Goal: Task Accomplishment & Management: Complete application form

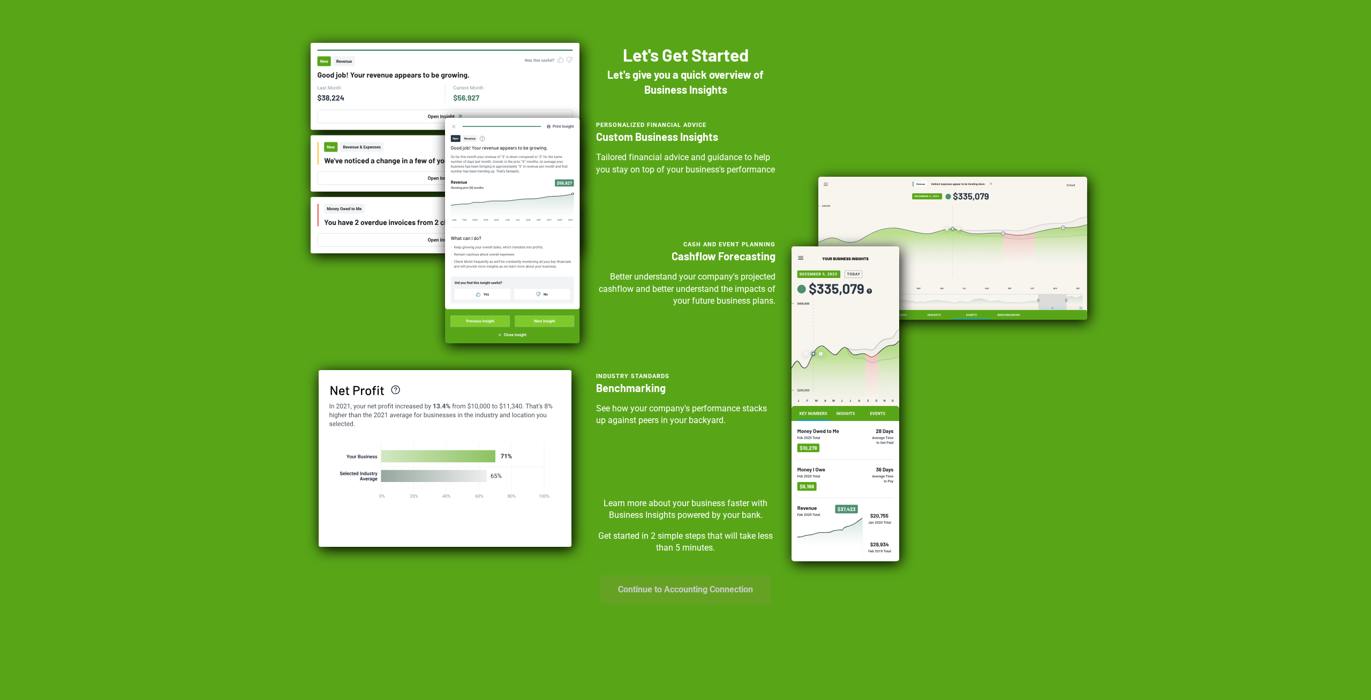
click at [684, 603] on button "Continue to Accounting Connection" at bounding box center [685, 589] width 170 height 29
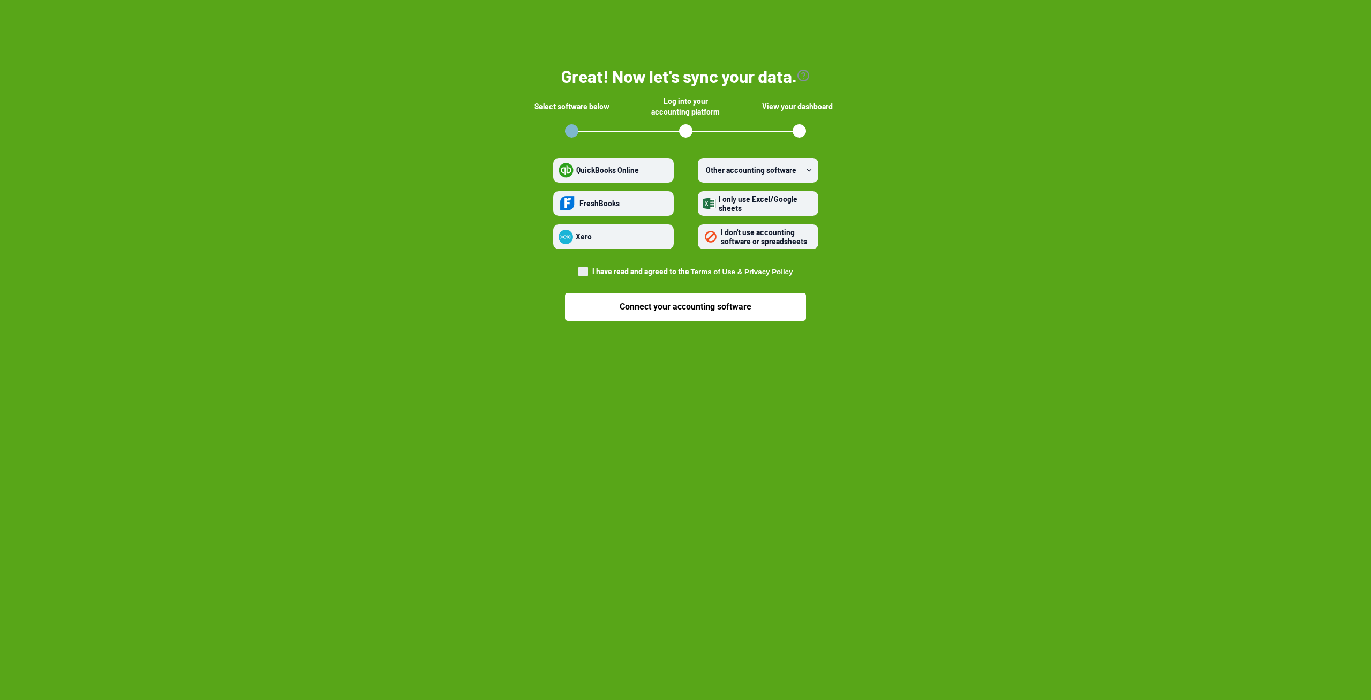
click at [810, 171] on icon at bounding box center [809, 170] width 7 height 7
click at [704, 171] on software "Other accounting software" at bounding box center [703, 170] width 1 height 1
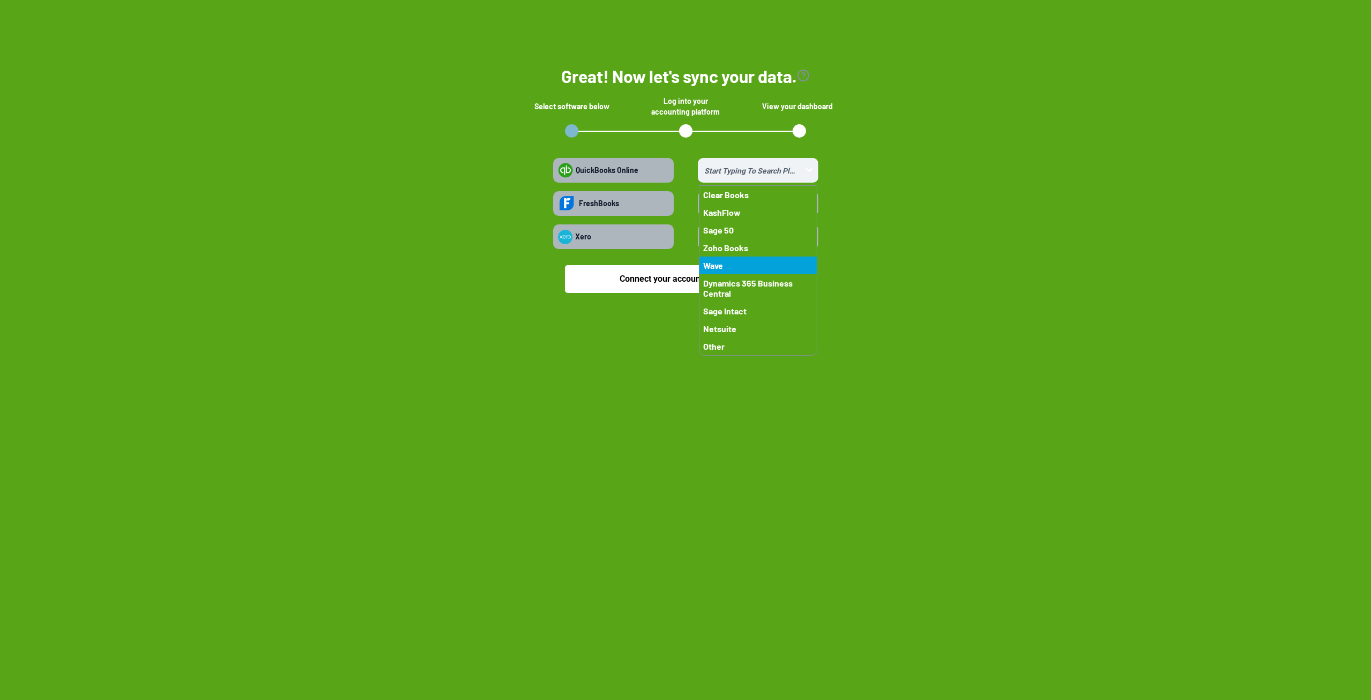
click at [733, 269] on button "Wave" at bounding box center [757, 266] width 117 height 18
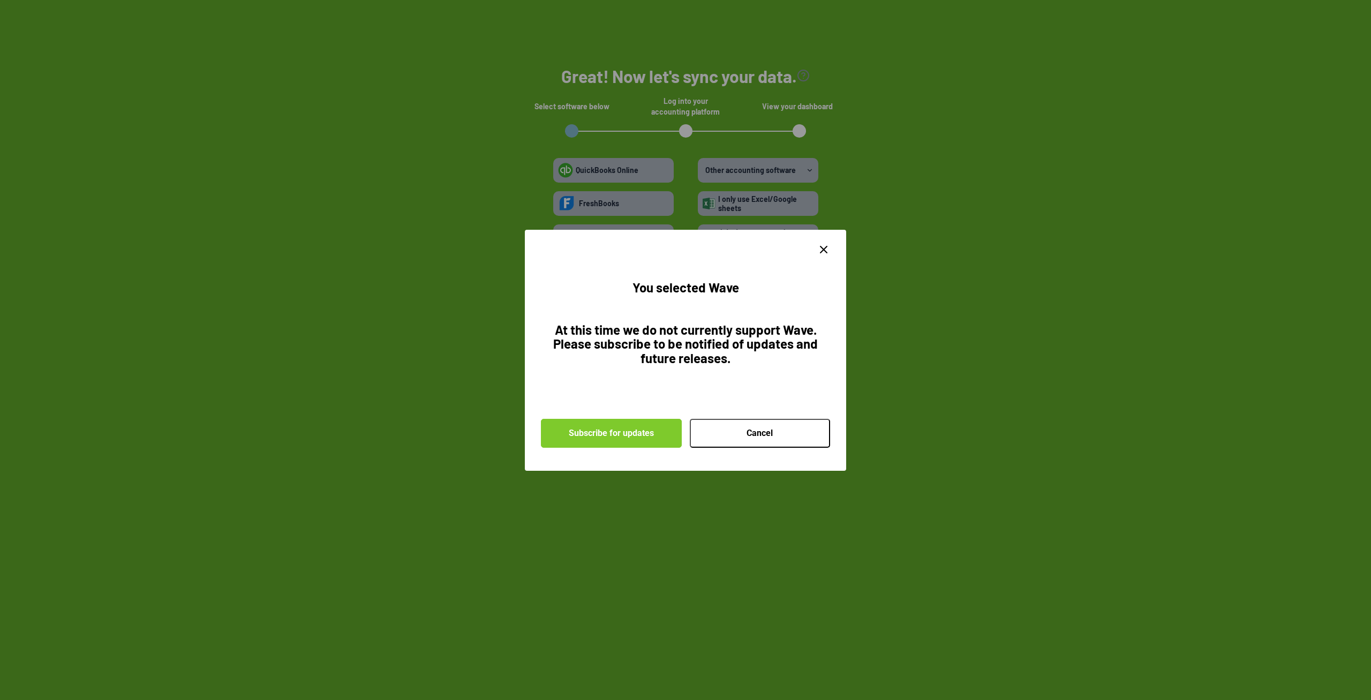
click at [823, 254] on icon "close dialog" at bounding box center [823, 249] width 13 height 13
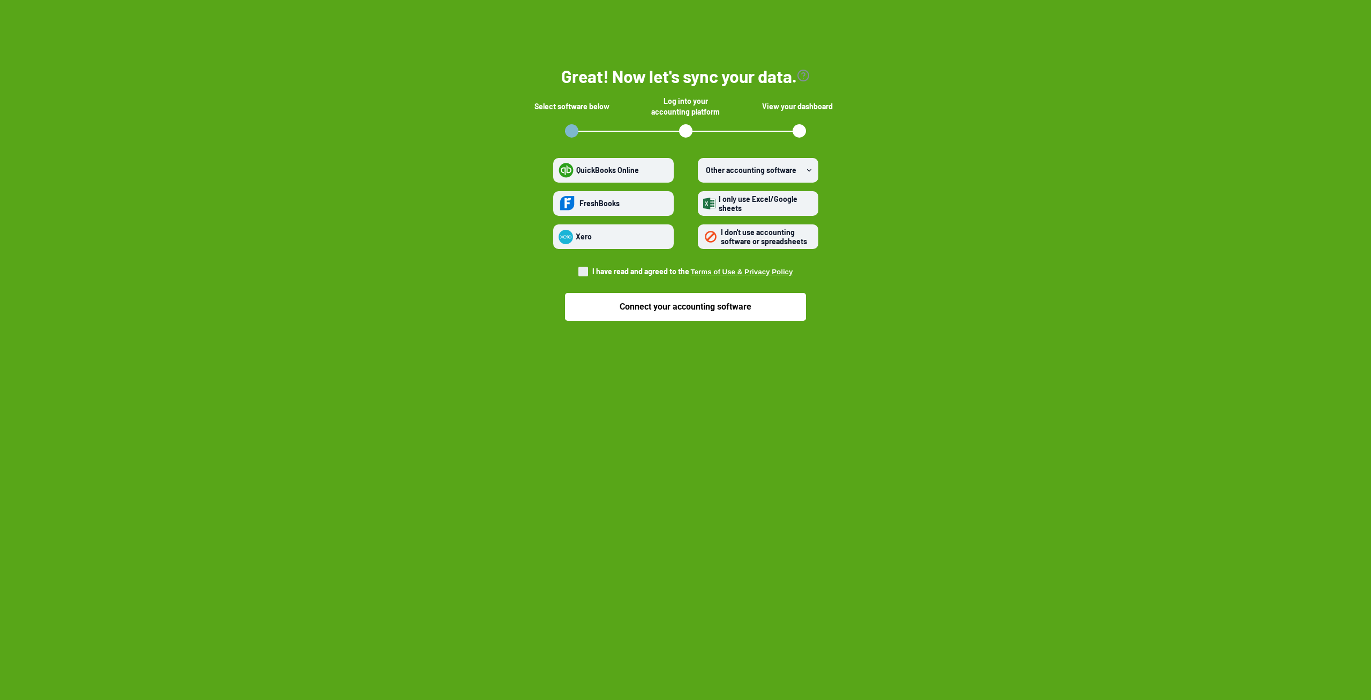
click at [757, 237] on span "I don't use accounting software or spreadsheets" at bounding box center [765, 237] width 95 height 19
click at [704, 237] on spreadsheets "I don't use accounting software or spreadsheets" at bounding box center [703, 237] width 1 height 1
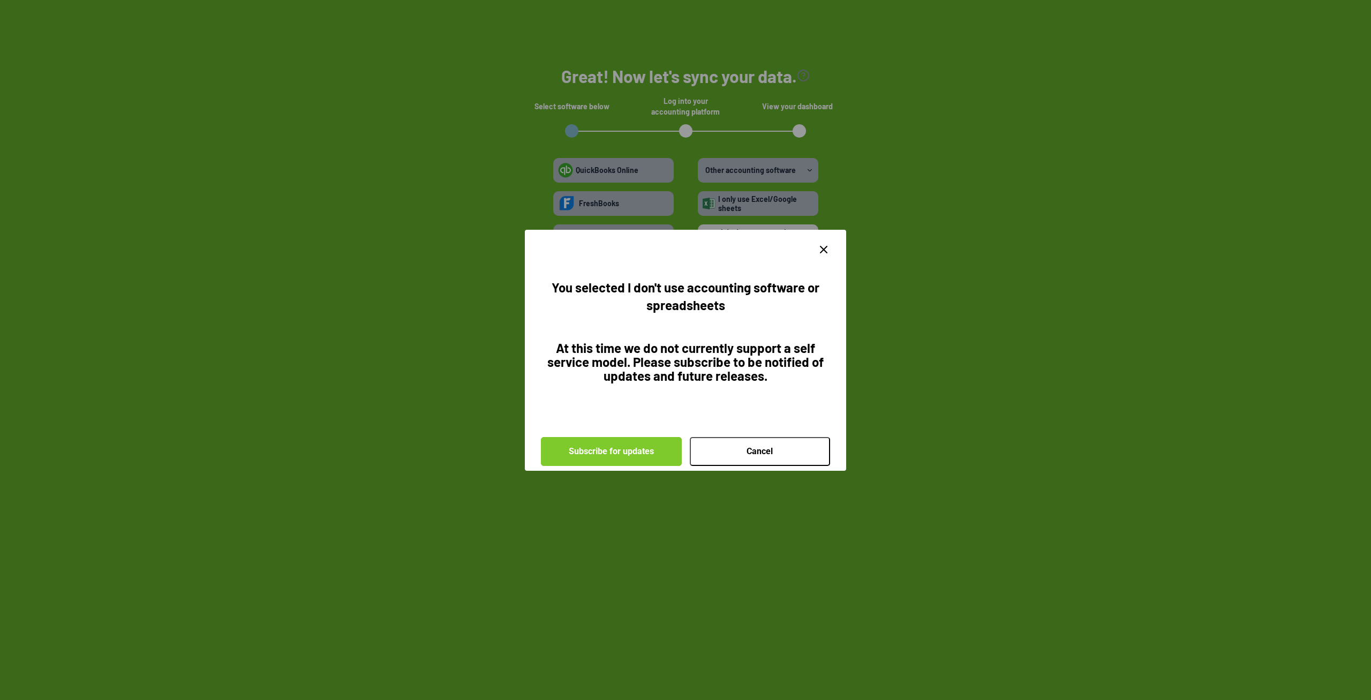
click at [827, 252] on icon "close dialog" at bounding box center [823, 249] width 13 height 13
radio spreadsheets "false"
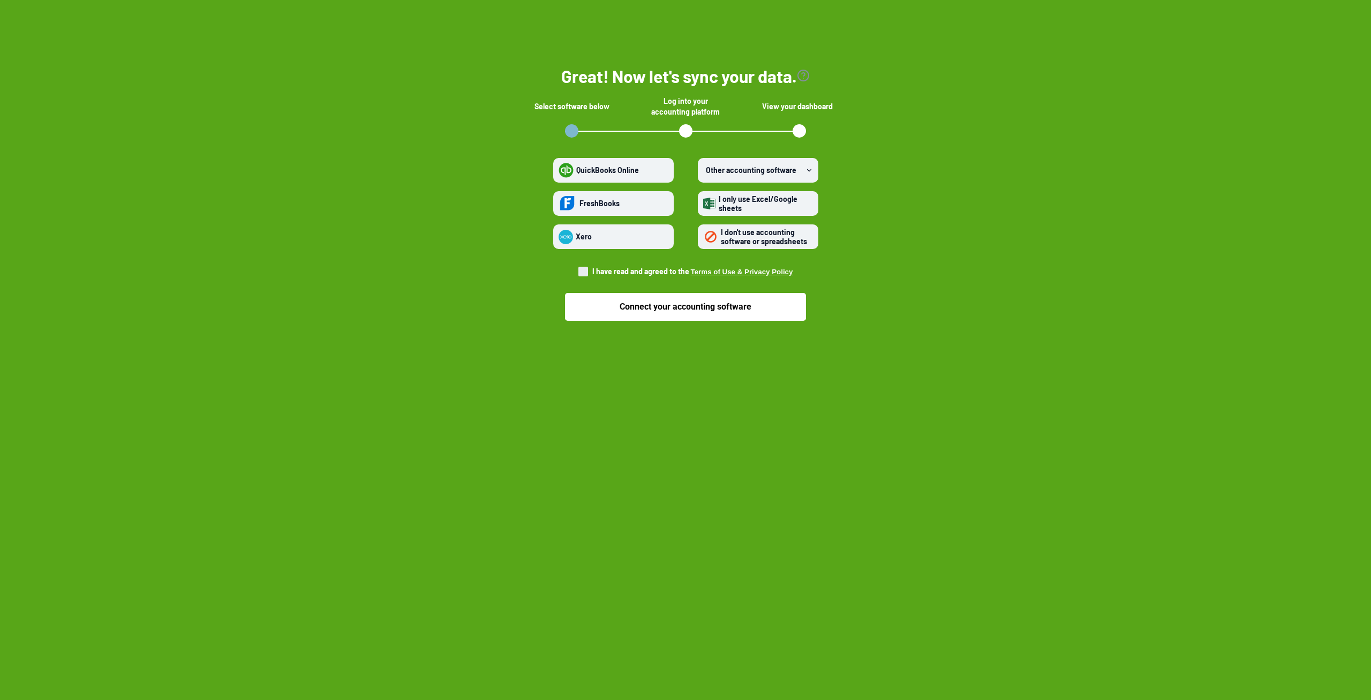
click at [903, 270] on section "Great! Now let's sync your data. Select software below Log into your accounting…" at bounding box center [685, 195] width 1337 height 305
